Goal: Information Seeking & Learning: Learn about a topic

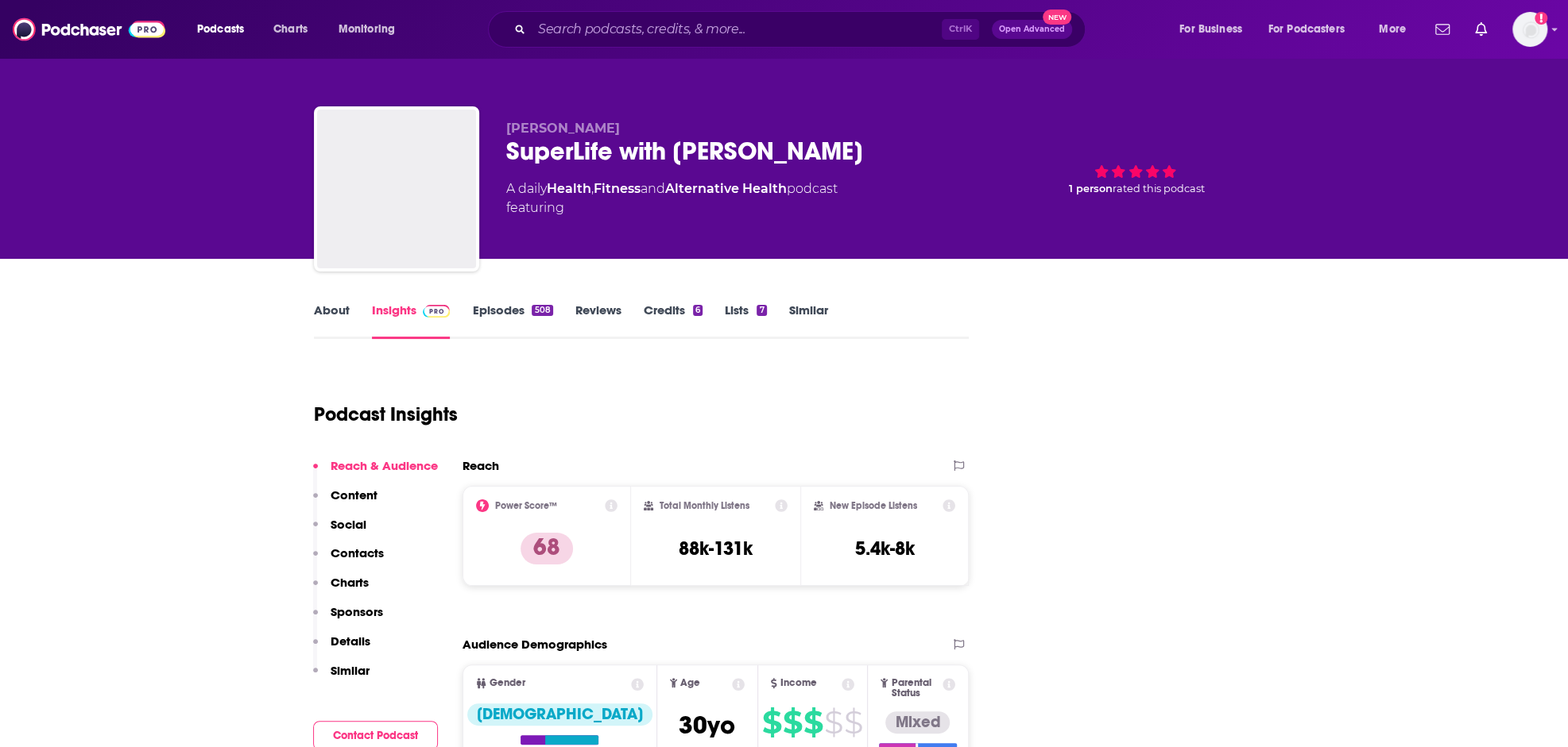
click at [649, 22] on input "Search podcasts, credits, & more..." at bounding box center [737, 29] width 410 height 26
click at [643, 27] on input "Search podcasts, credits, & more..." at bounding box center [737, 29] width 410 height 26
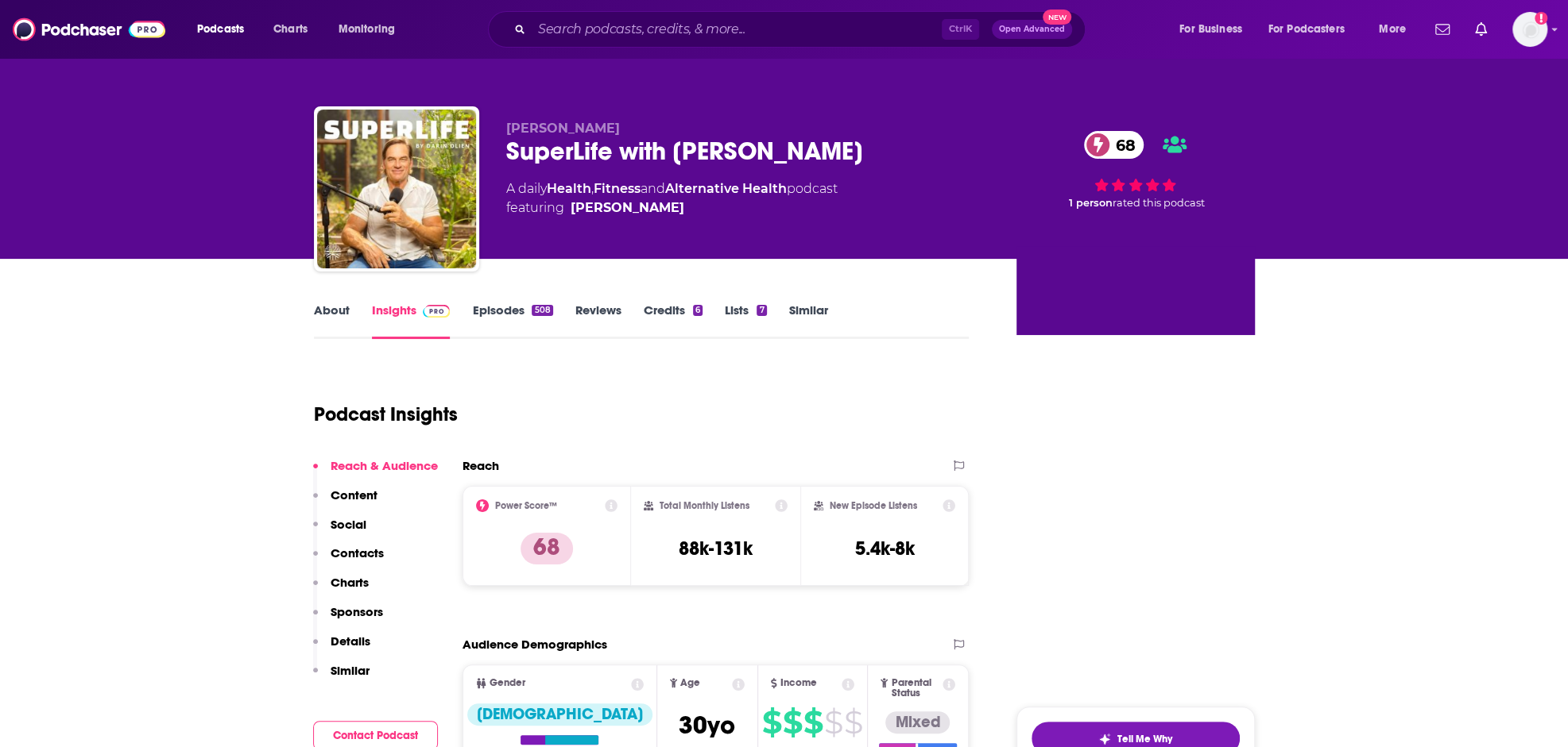
click at [631, 30] on input "Search podcasts, credits, & more..." at bounding box center [737, 29] width 410 height 26
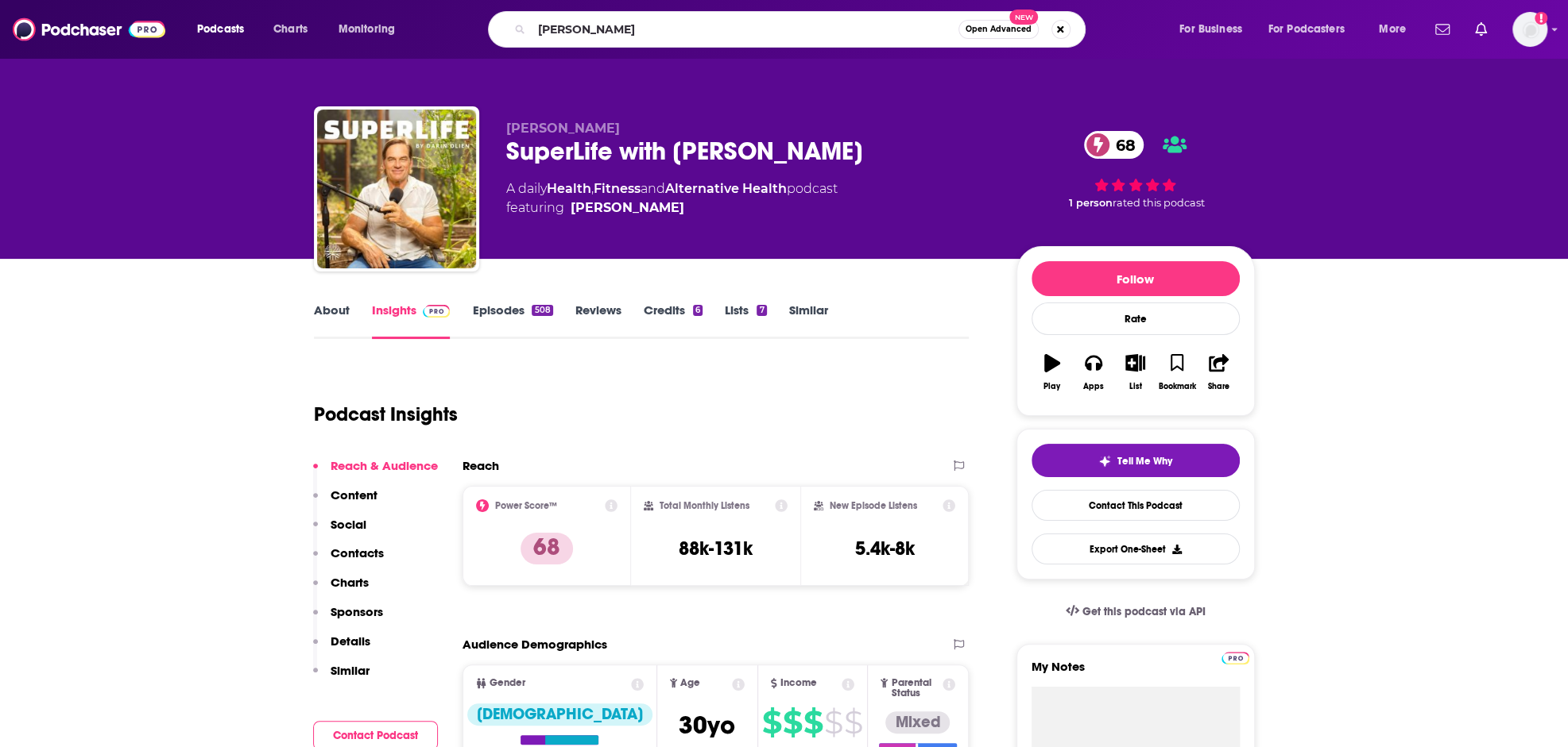
type input "[PERSON_NAME]"
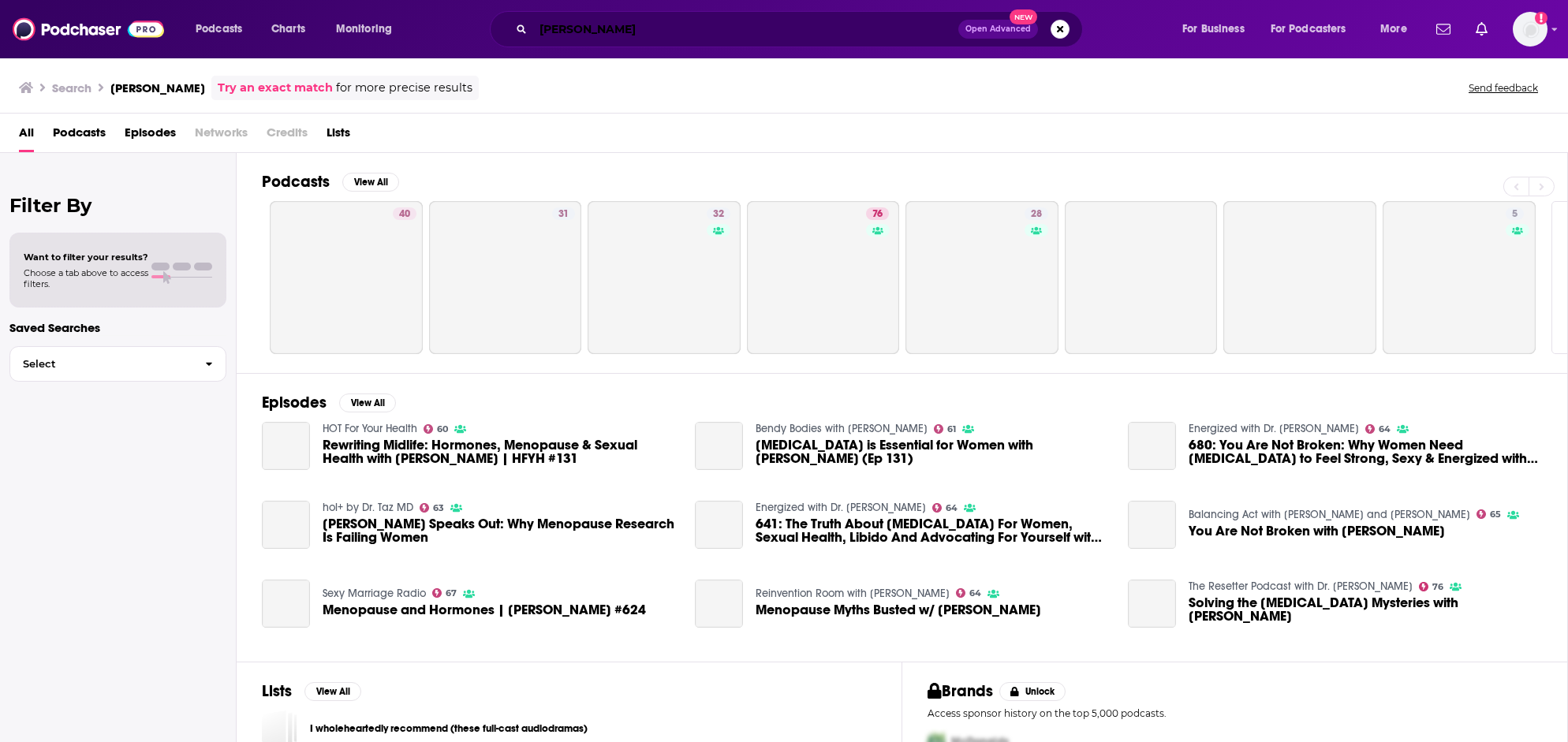
click at [677, 25] on input "[PERSON_NAME]" at bounding box center [745, 29] width 425 height 26
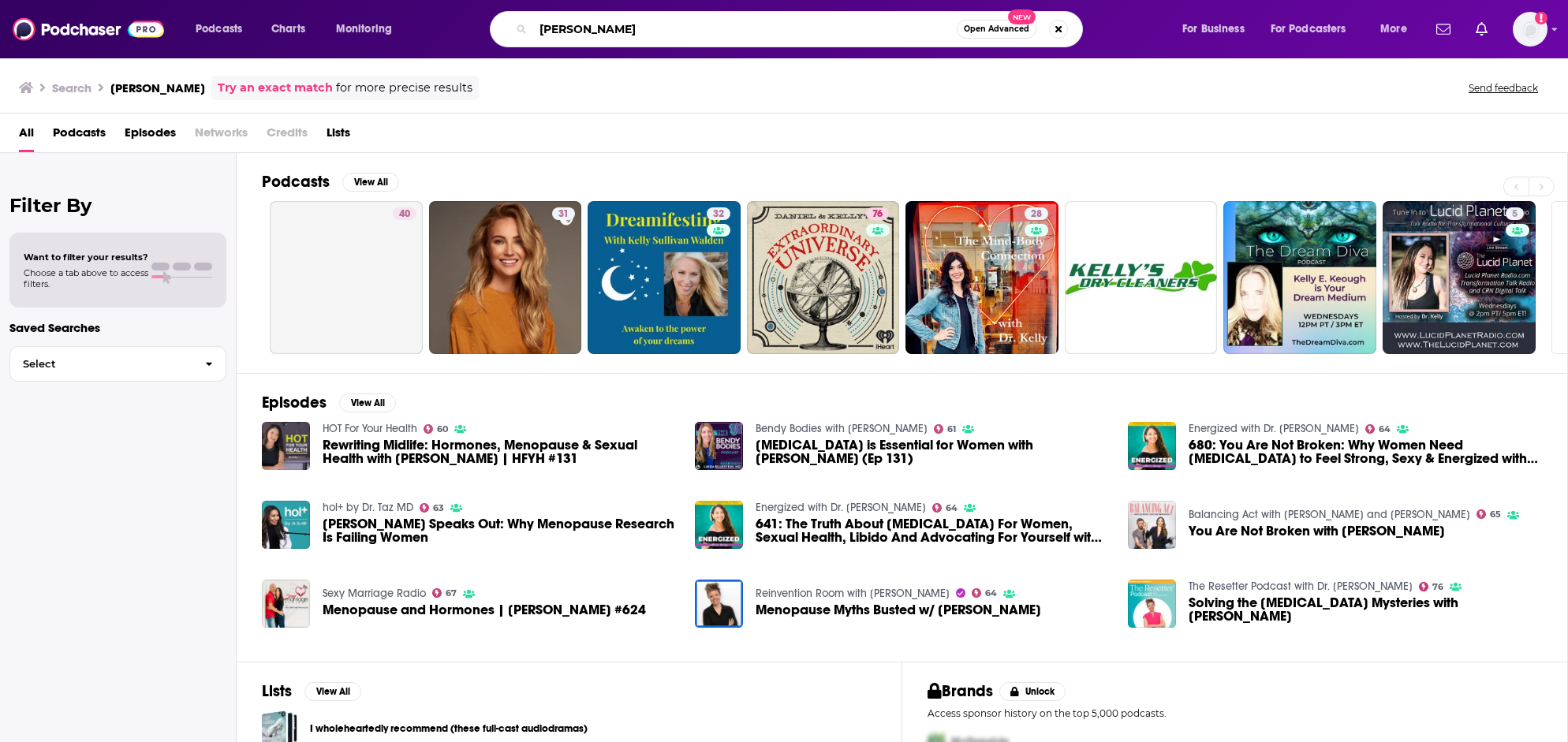
click at [680, 25] on input "[PERSON_NAME]" at bounding box center [744, 29] width 424 height 26
click at [682, 25] on input "[PERSON_NAME]" at bounding box center [744, 29] width 424 height 26
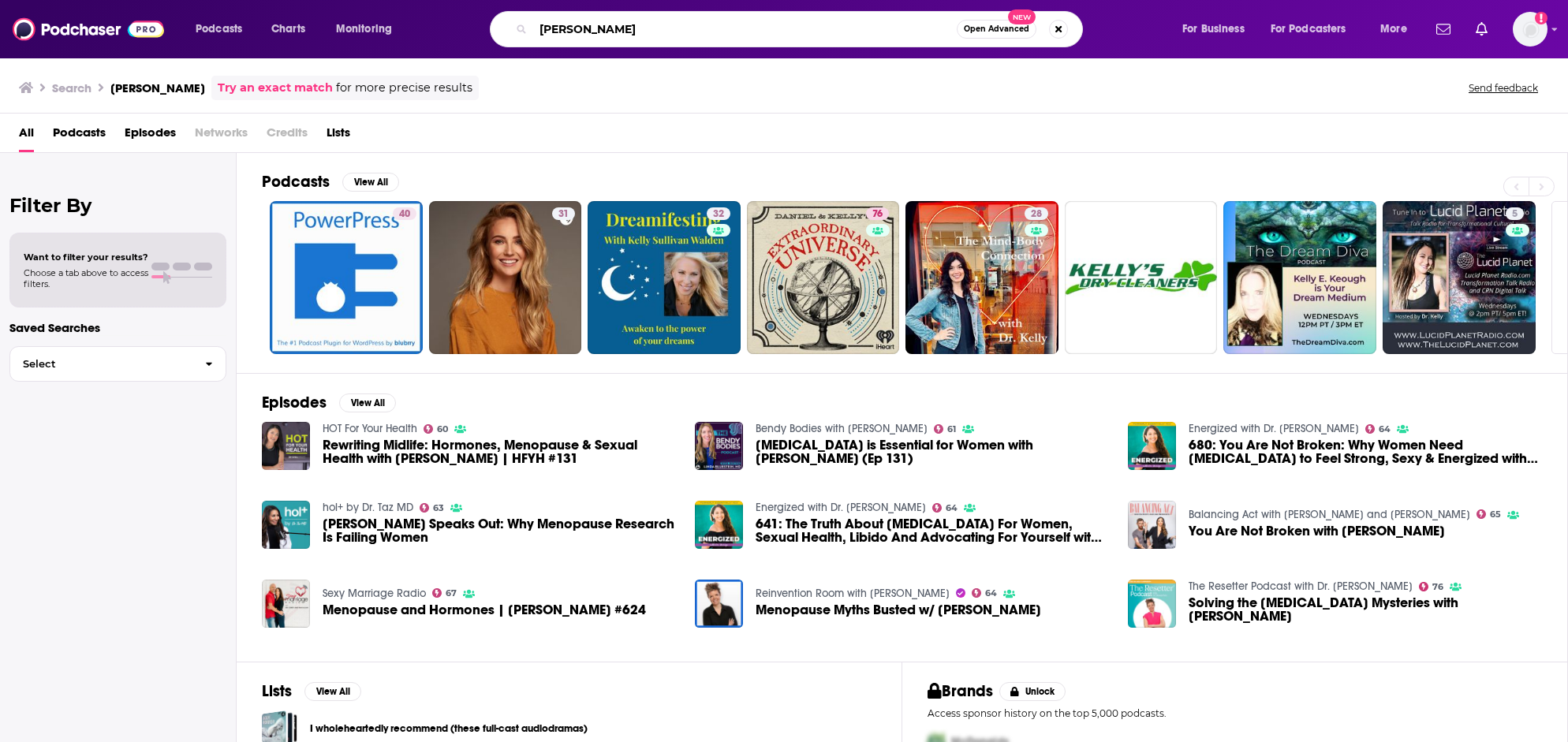
click at [682, 25] on input "[PERSON_NAME]" at bounding box center [744, 29] width 424 height 26
click at [679, 21] on input "[PERSON_NAME]" at bounding box center [744, 29] width 424 height 26
click at [678, 21] on input "[PERSON_NAME]" at bounding box center [744, 29] width 424 height 26
type input "you are not broken"
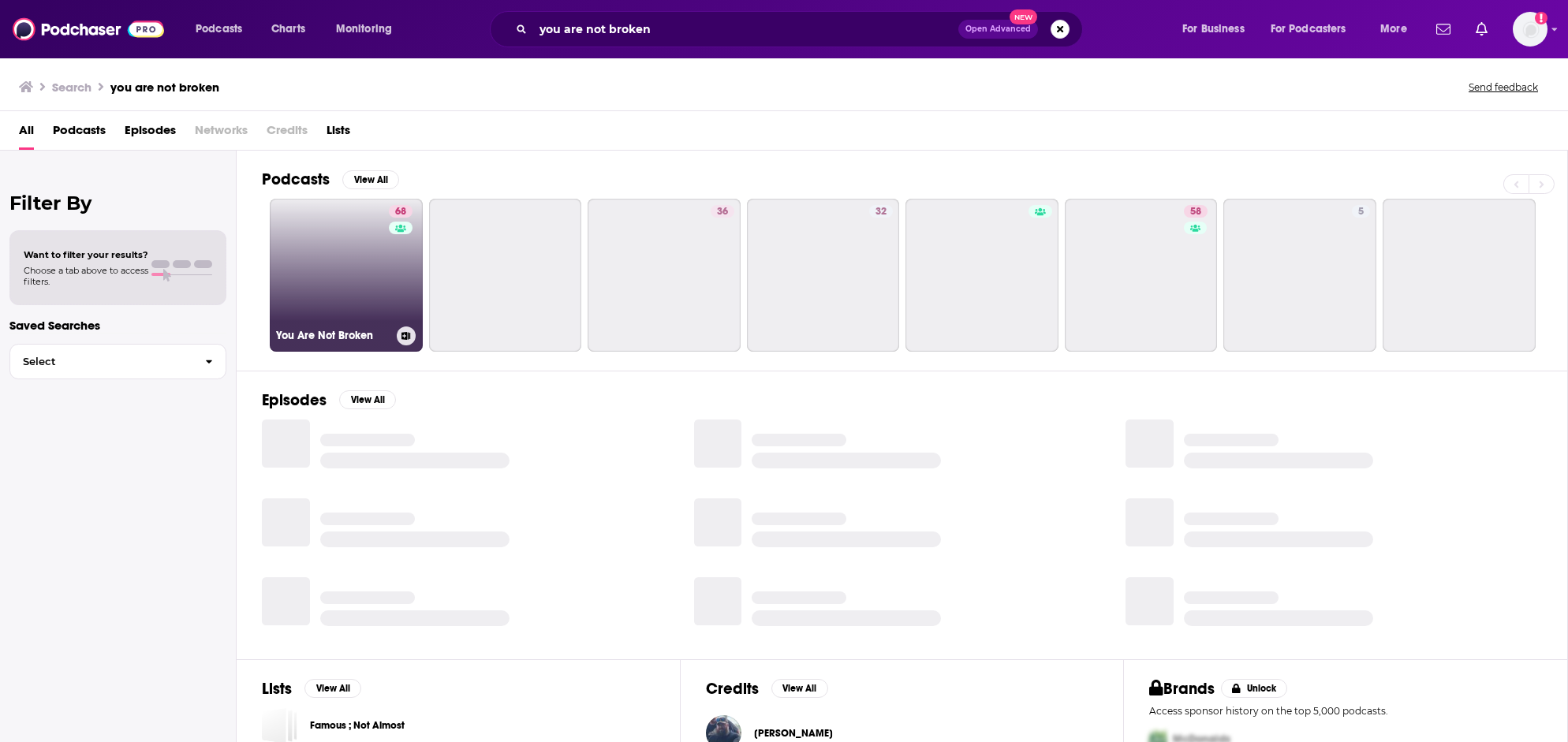
click at [363, 272] on link "68 You Are Not Broken" at bounding box center [345, 275] width 153 height 153
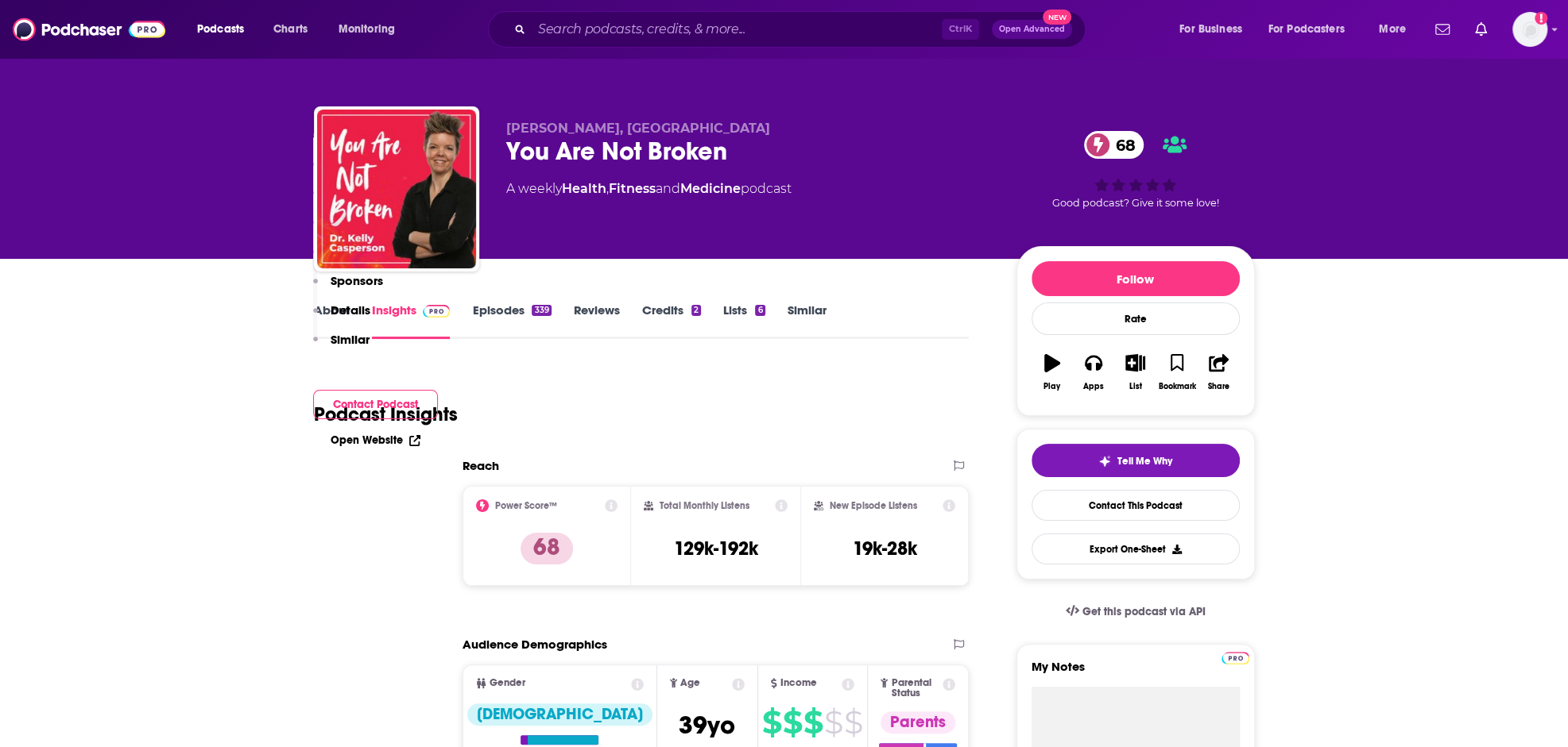
scroll to position [953, 0]
